Goal: Task Accomplishment & Management: Manage account settings

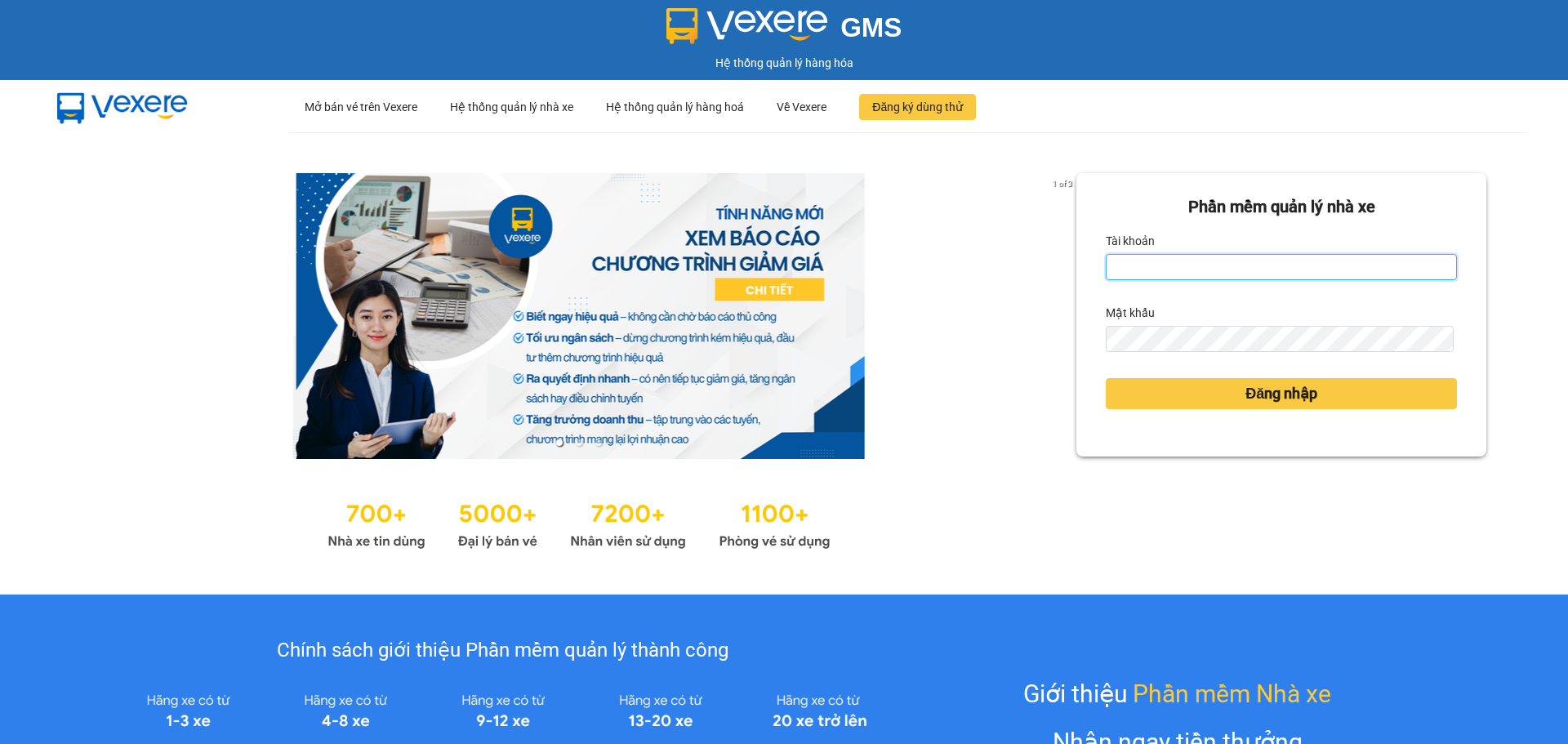
type input "bttlinh.ducphatth"
click at [1249, 274] on input "bttlinh.ducphatth" at bounding box center [1281, 267] width 351 height 26
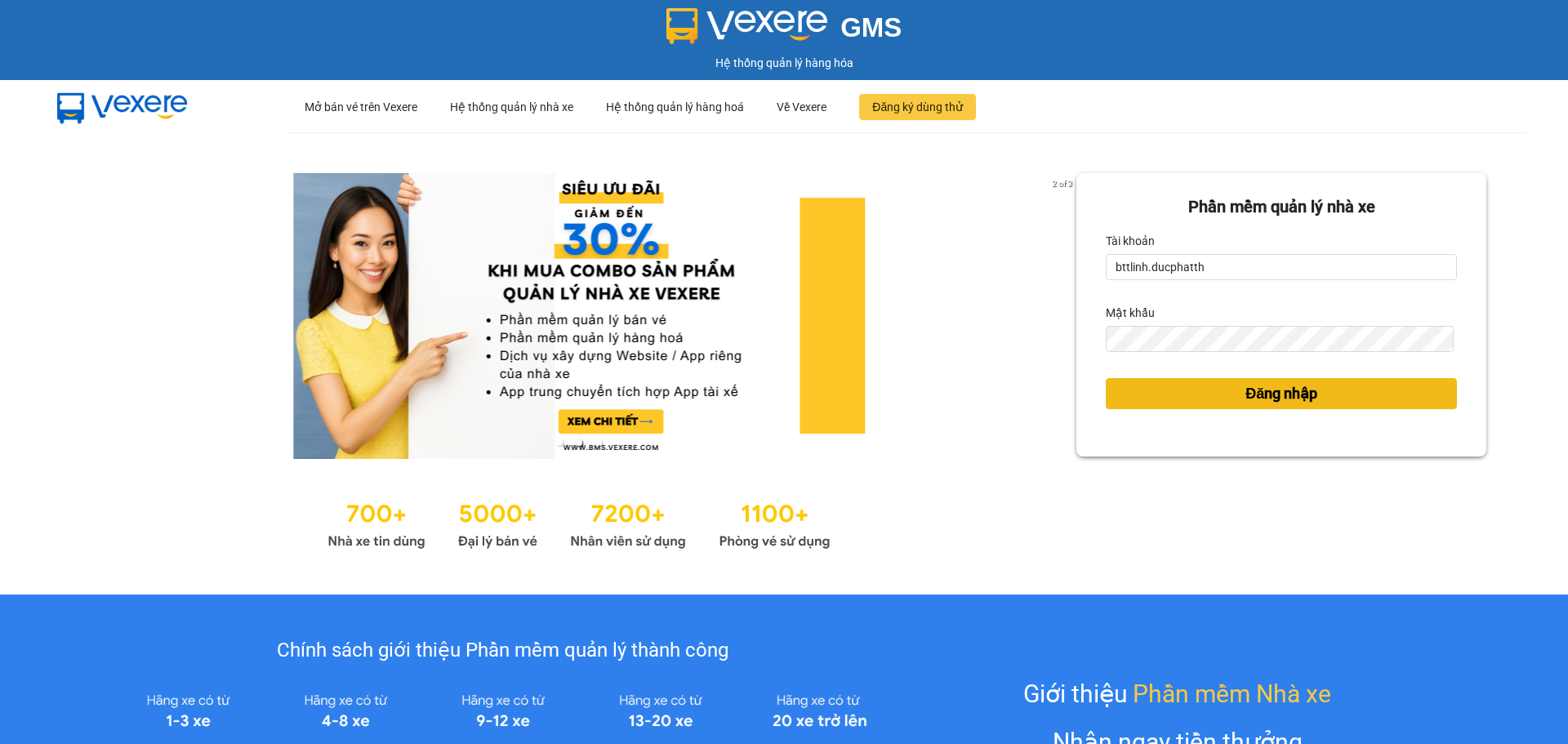
click at [1248, 400] on span "Đăng nhập" at bounding box center [1281, 393] width 72 height 23
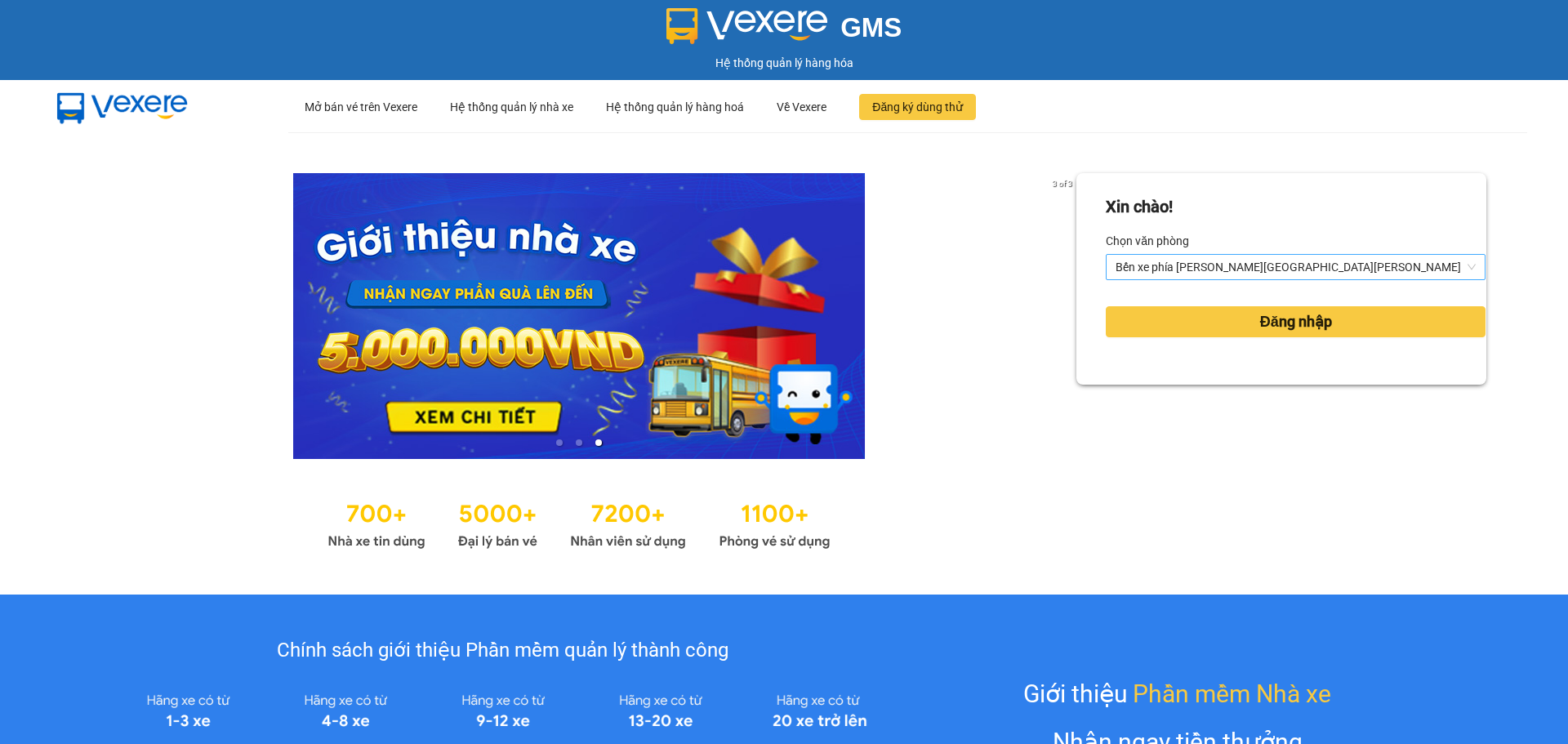
click at [1230, 264] on span "Bến xe phía [PERSON_NAME][GEOGRAPHIC_DATA][PERSON_NAME]" at bounding box center [1295, 267] width 360 height 25
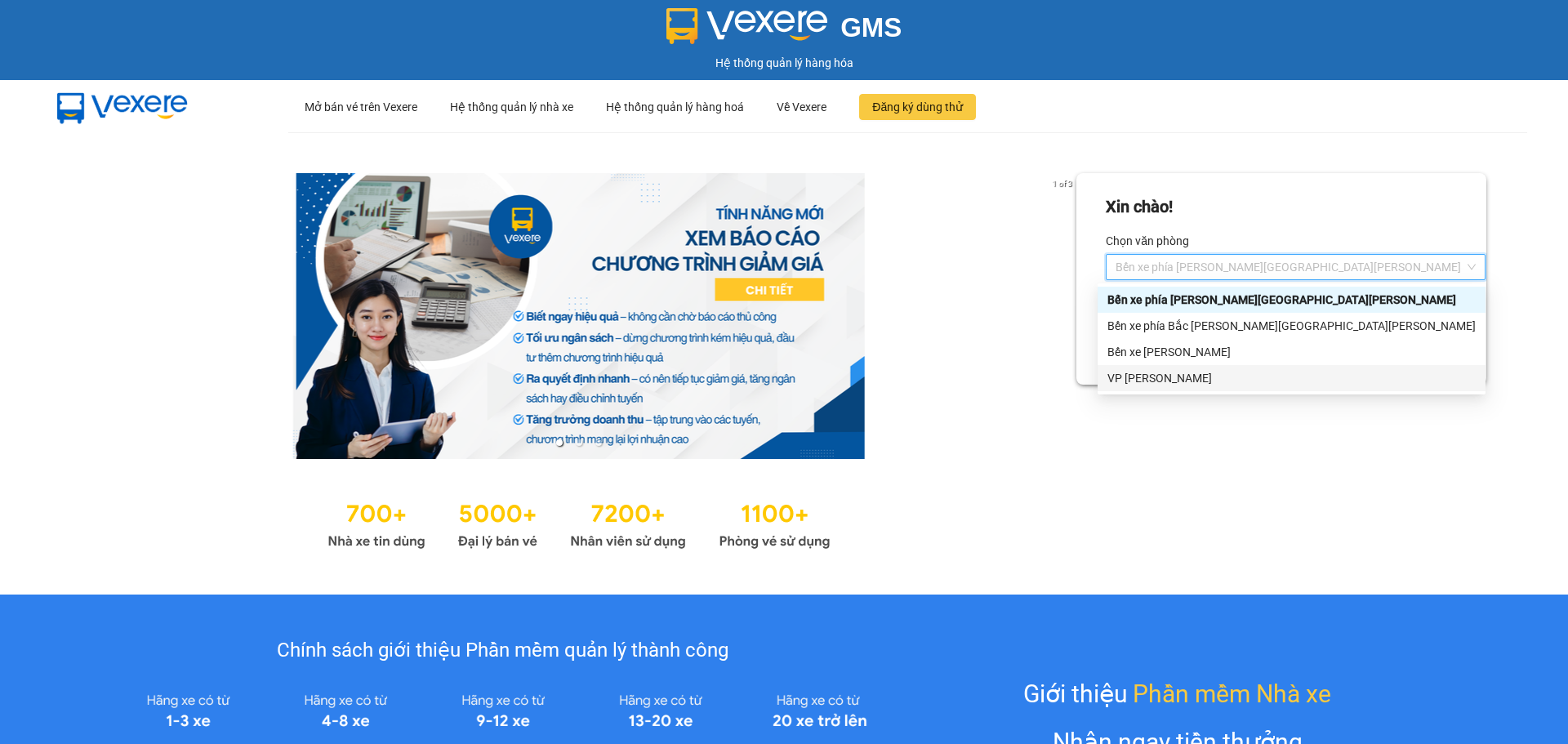
click at [1162, 381] on div "VP [PERSON_NAME]" at bounding box center [1291, 378] width 368 height 18
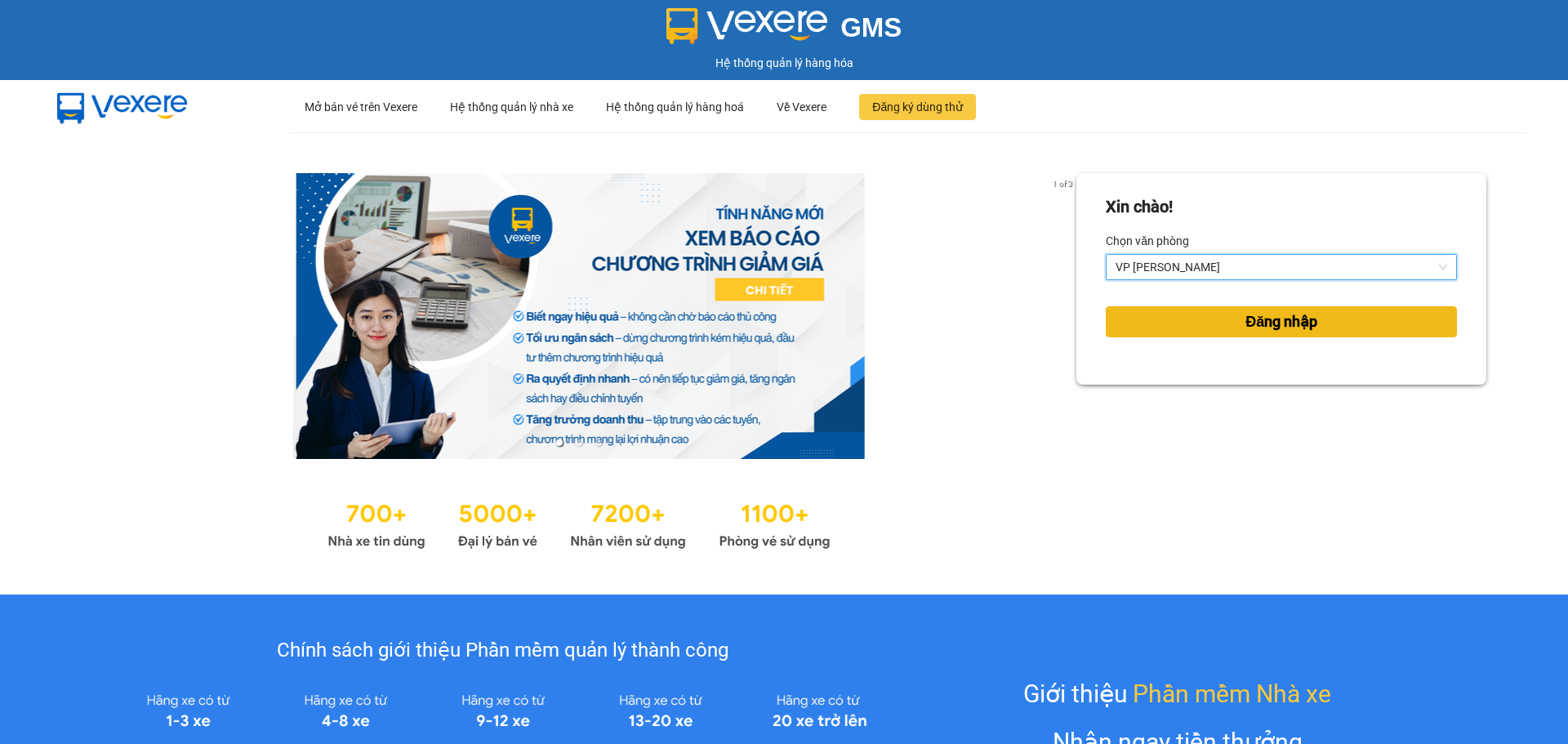
click at [1201, 327] on button "Đăng nhập" at bounding box center [1281, 321] width 351 height 31
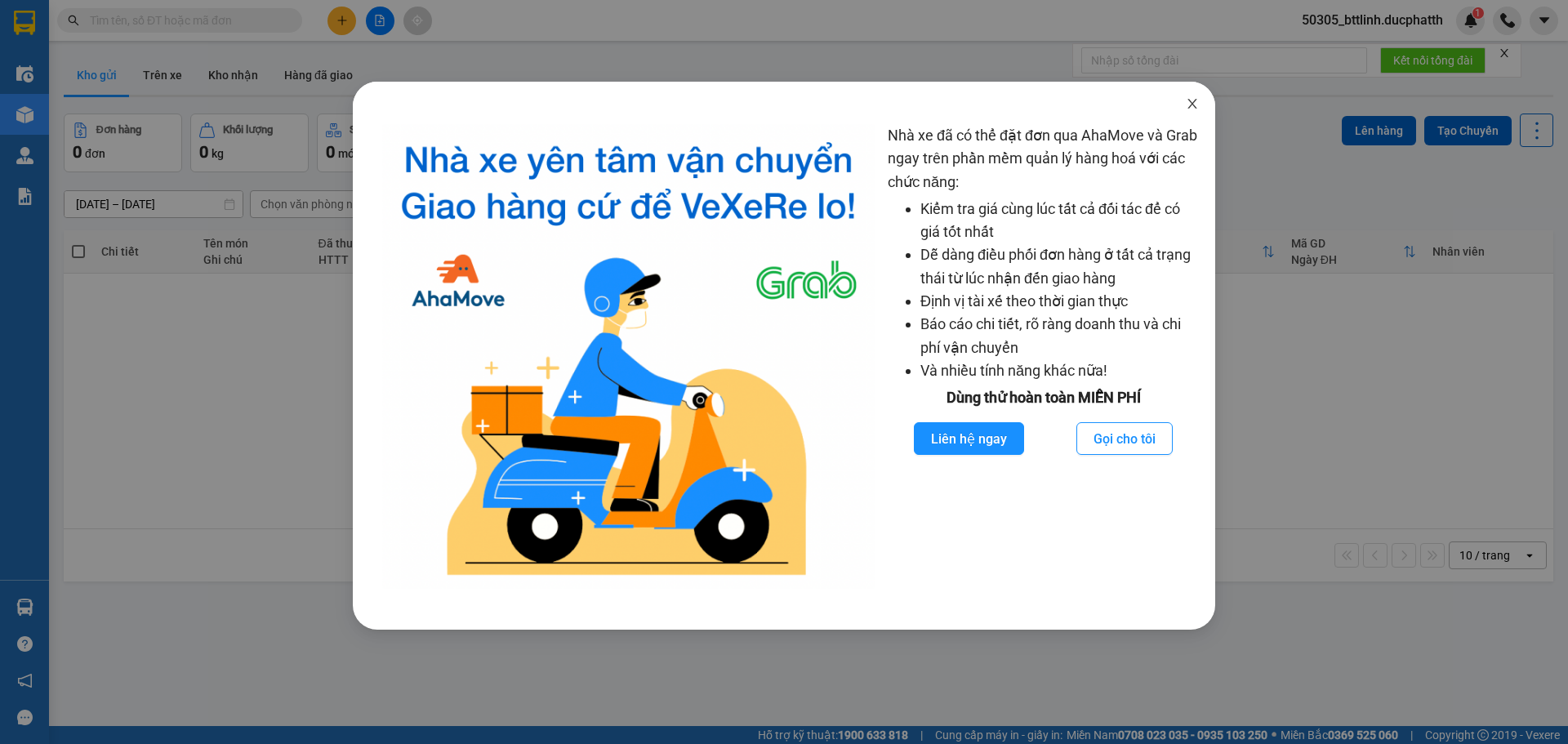
click at [1190, 95] on span "Close" at bounding box center [1192, 104] width 46 height 46
